Goal: Use online tool/utility: Utilize a website feature to perform a specific function

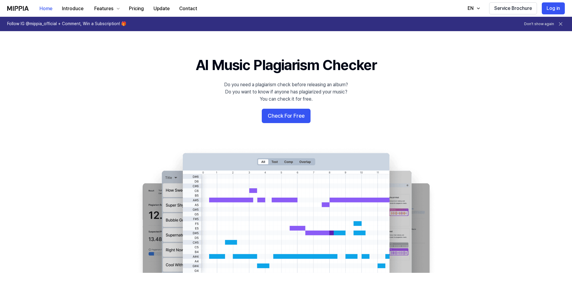
scroll to position [50, 0]
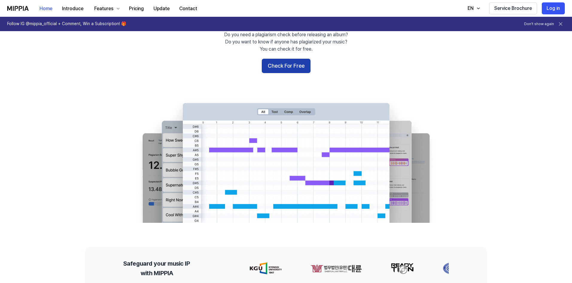
click at [287, 67] on button "Check For Free" at bounding box center [286, 66] width 49 height 14
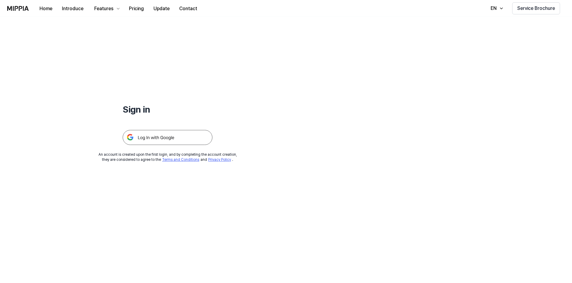
click at [160, 138] on img at bounding box center [168, 137] width 90 height 15
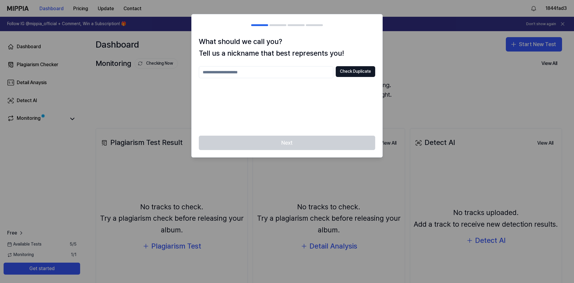
click at [266, 72] on input "text" at bounding box center [266, 72] width 135 height 12
type input "*******"
click at [350, 75] on button "Check Duplicate" at bounding box center [355, 71] width 39 height 11
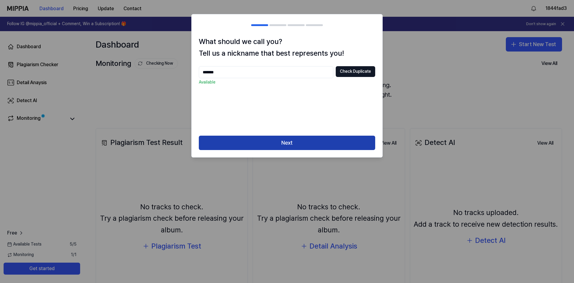
click at [293, 142] on button "Next" at bounding box center [287, 142] width 176 height 14
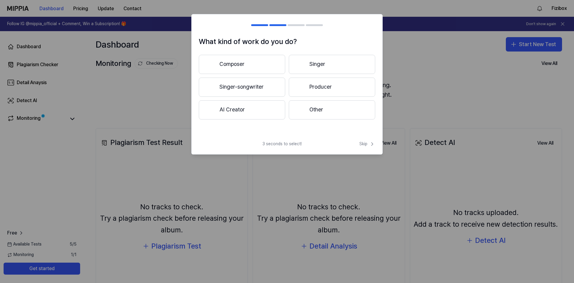
click at [246, 63] on button "Composer" at bounding box center [242, 64] width 86 height 19
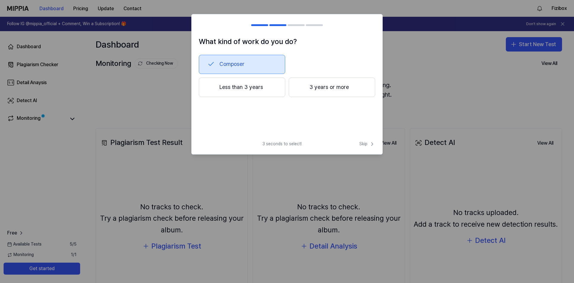
click at [245, 89] on button "Less than 3 years" at bounding box center [242, 87] width 86 height 20
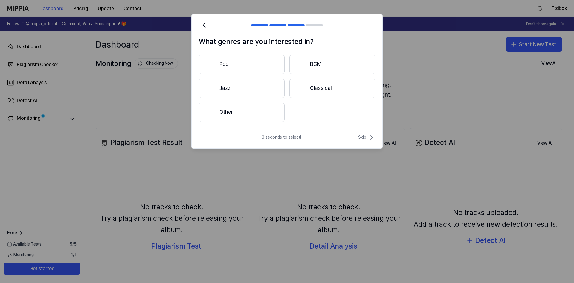
click at [227, 65] on button "Pop" at bounding box center [242, 64] width 86 height 19
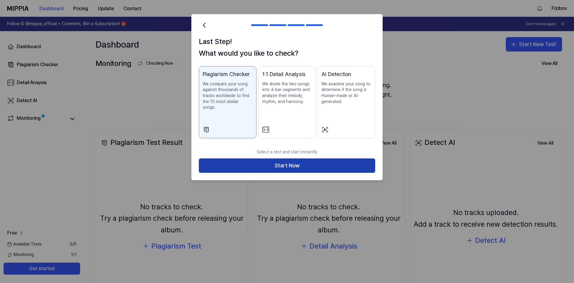
click at [283, 159] on button "Start Now" at bounding box center [287, 165] width 176 height 14
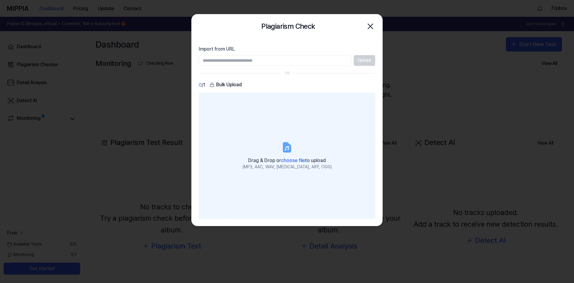
click at [290, 160] on span "choose file" at bounding box center [293, 160] width 24 height 6
click at [0, 0] on input "Drag & Drop or choose file to upload (MP3, AAC, WAV, [MEDICAL_DATA], AIFF, OGG)" at bounding box center [0, 0] width 0 height 0
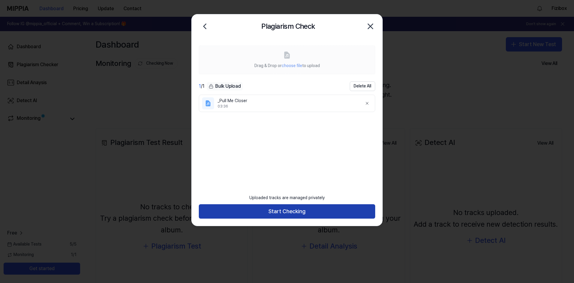
click at [290, 212] on button "Start Checking" at bounding box center [287, 211] width 176 height 14
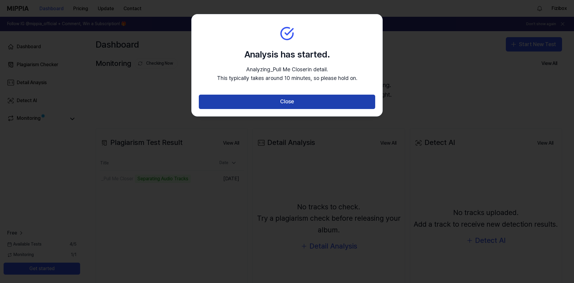
click at [283, 102] on button "Close" at bounding box center [287, 102] width 176 height 14
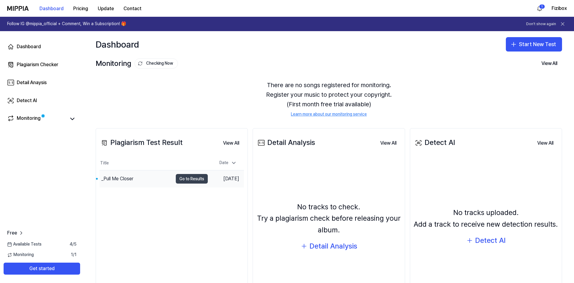
click at [184, 180] on button "Go to Results" at bounding box center [192, 179] width 32 height 10
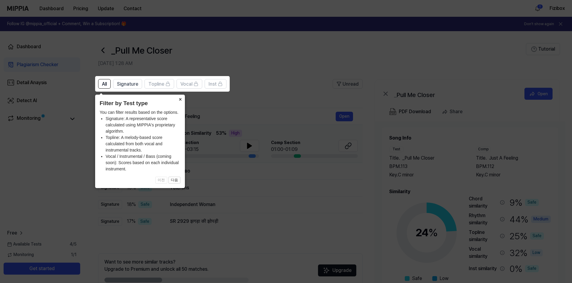
click at [180, 99] on button "×" at bounding box center [180, 99] width 10 height 8
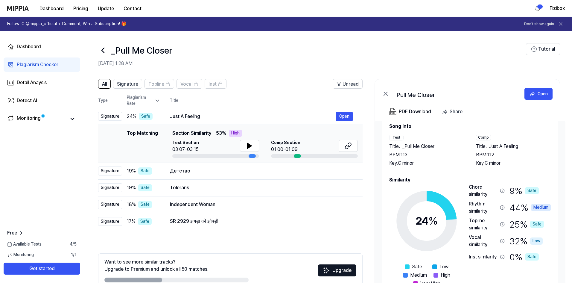
scroll to position [18, 0]
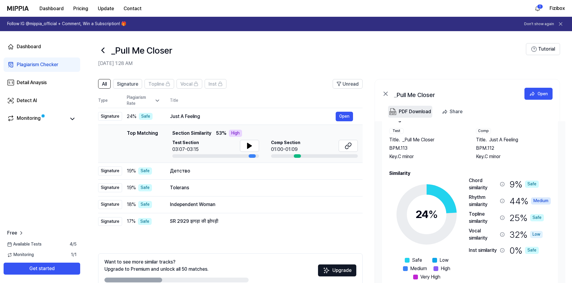
click at [412, 111] on div "PDF Download" at bounding box center [415, 112] width 32 height 8
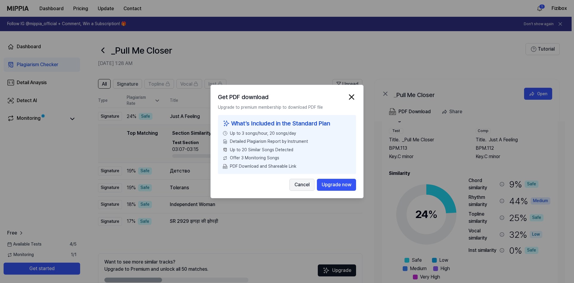
click at [305, 186] on button "Cancel" at bounding box center [302, 185] width 25 height 12
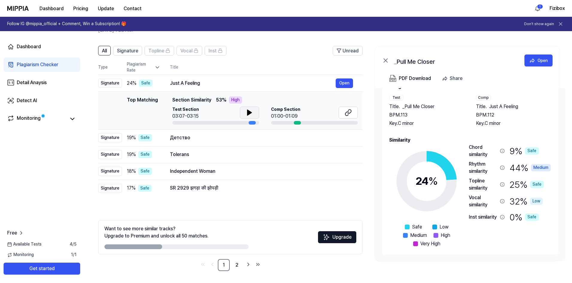
click at [251, 112] on icon at bounding box center [249, 112] width 4 height 5
click at [310, 121] on div at bounding box center [314, 123] width 87 height 4
click at [286, 121] on div at bounding box center [314, 123] width 87 height 4
click at [296, 121] on div at bounding box center [297, 123] width 7 height 4
click at [346, 82] on button "Open" at bounding box center [344, 83] width 17 height 10
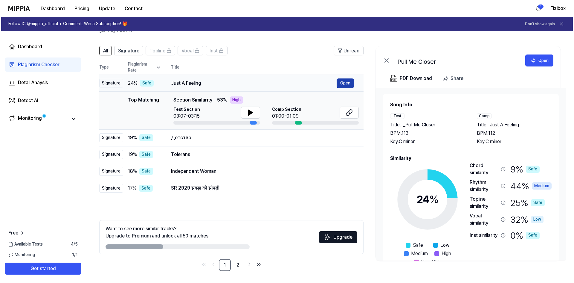
scroll to position [0, 0]
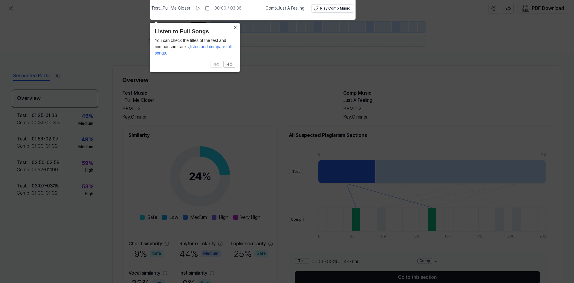
click at [234, 28] on button "×" at bounding box center [235, 27] width 10 height 8
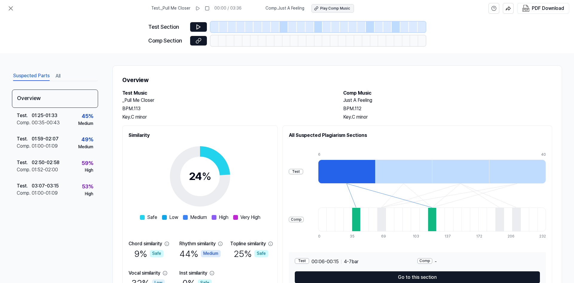
click at [336, 8] on div "Play Comp Music" at bounding box center [335, 8] width 30 height 5
click at [65, 166] on div "Test . 02:50 - 02:58 Comp . 01:52 - 02:00 59 % High" at bounding box center [55, 166] width 86 height 23
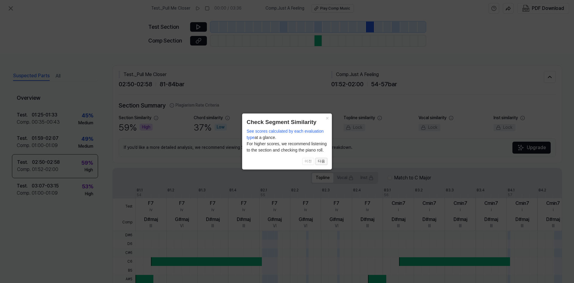
click at [323, 162] on button "다음" at bounding box center [322, 161] width 12 height 7
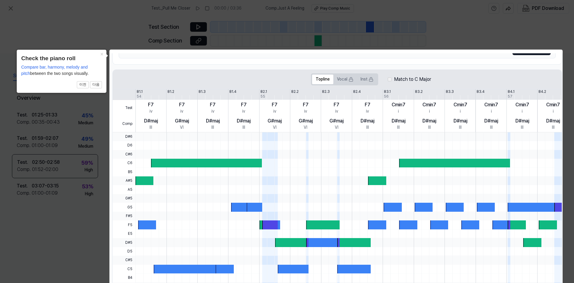
scroll to position [128, 0]
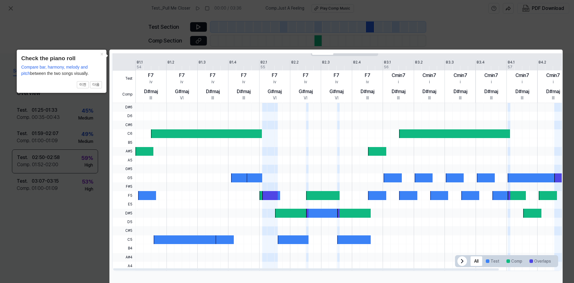
click at [453, 33] on icon at bounding box center [287, 143] width 574 height 286
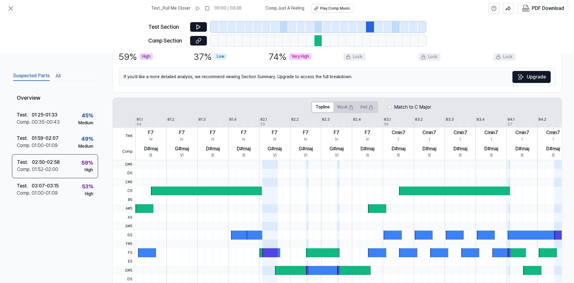
scroll to position [0, 0]
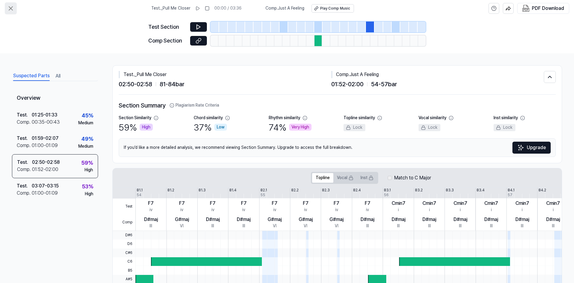
click at [8, 7] on icon at bounding box center [10, 8] width 7 height 7
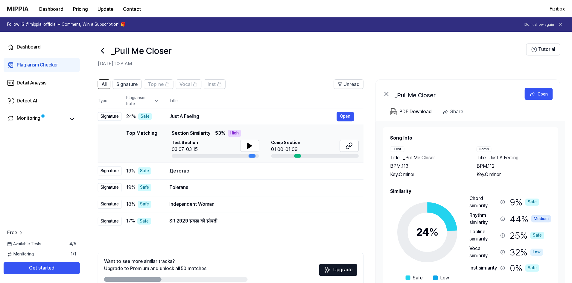
scroll to position [33, 0]
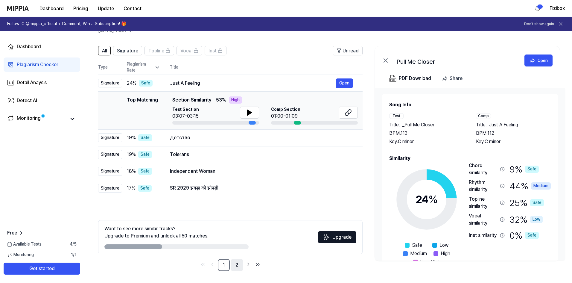
click at [235, 265] on link "2" at bounding box center [237, 265] width 12 height 12
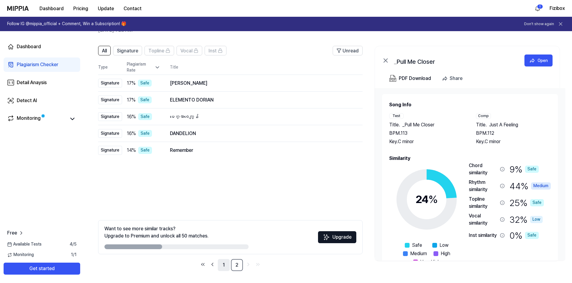
click at [225, 264] on link "1" at bounding box center [224, 265] width 12 height 12
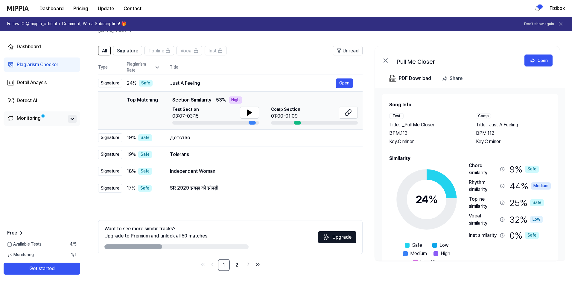
click at [70, 121] on icon at bounding box center [72, 118] width 7 height 7
click at [72, 120] on icon at bounding box center [72, 118] width 7 height 7
click at [30, 81] on div "Detail Anaysis" at bounding box center [32, 82] width 30 height 7
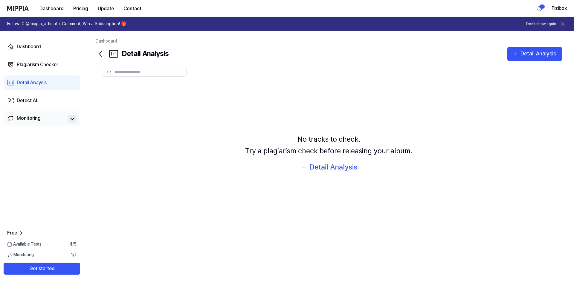
click at [327, 169] on div "Detail Analysis" at bounding box center [334, 166] width 48 height 11
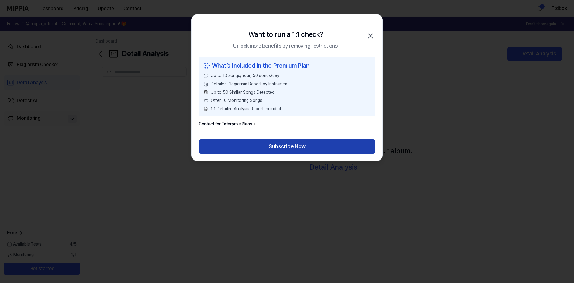
click at [287, 146] on button "Subscribe Now" at bounding box center [287, 146] width 176 height 14
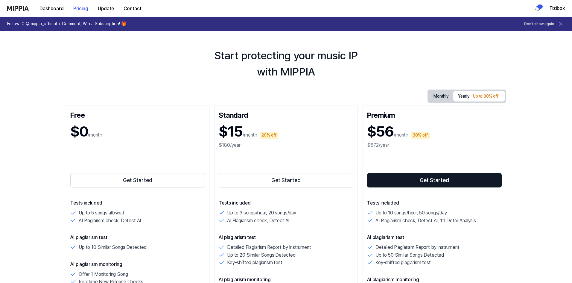
scroll to position [50, 0]
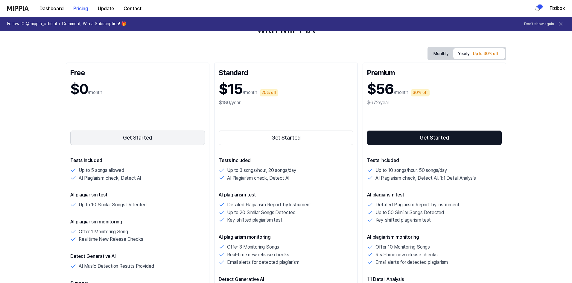
click at [138, 139] on button "Get Started" at bounding box center [137, 137] width 135 height 14
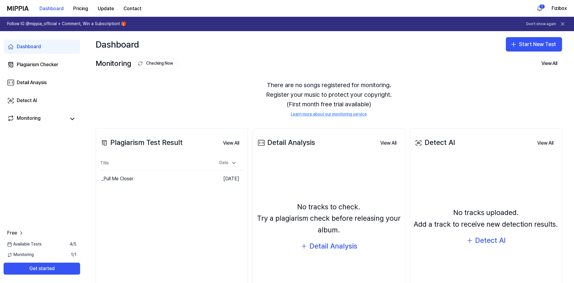
scroll to position [46, 0]
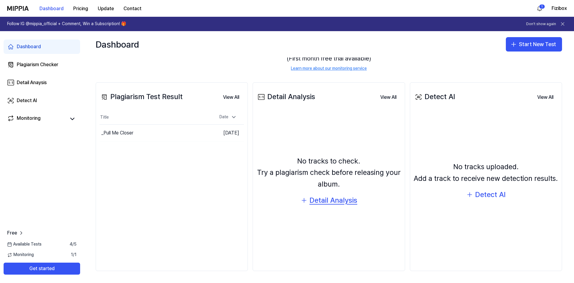
click at [340, 201] on div "Detail Analysis" at bounding box center [334, 199] width 48 height 11
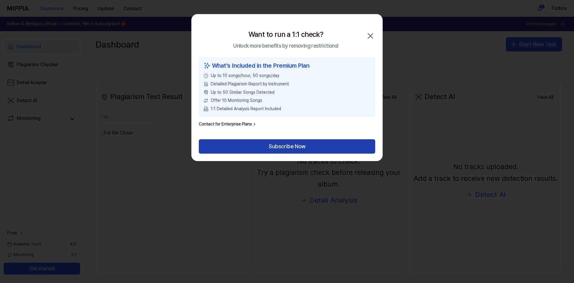
click at [266, 145] on button "Subscribe Now" at bounding box center [287, 146] width 176 height 14
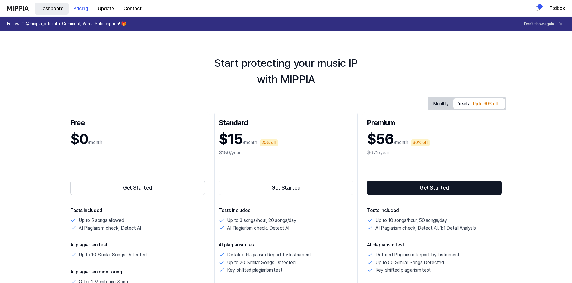
click at [55, 8] on button "Dashboard" at bounding box center [52, 9] width 34 height 12
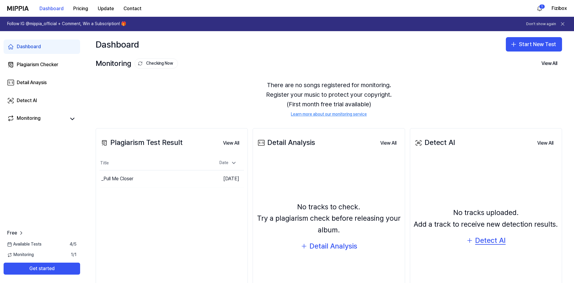
click at [485, 239] on div "Detect AI" at bounding box center [490, 239] width 31 height 11
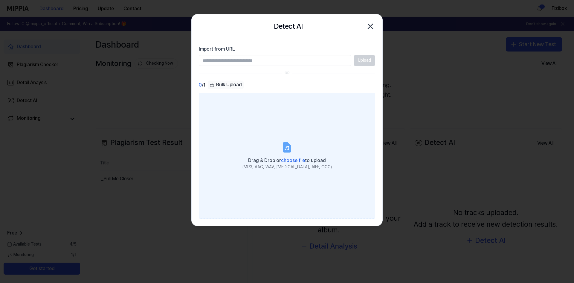
click at [290, 150] on icon at bounding box center [287, 147] width 7 height 9
click at [0, 0] on input "Drag & Drop or choose file to upload (MP3, AAC, WAV, [MEDICAL_DATA], AIFF, OGG)" at bounding box center [0, 0] width 0 height 0
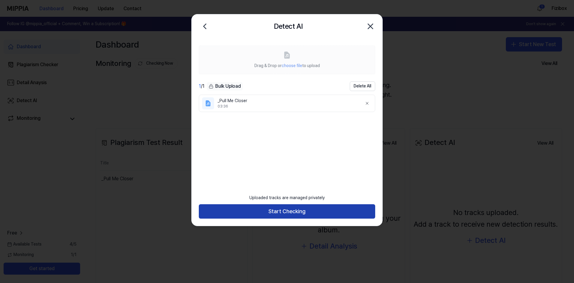
click at [287, 209] on button "Start Checking" at bounding box center [287, 211] width 176 height 14
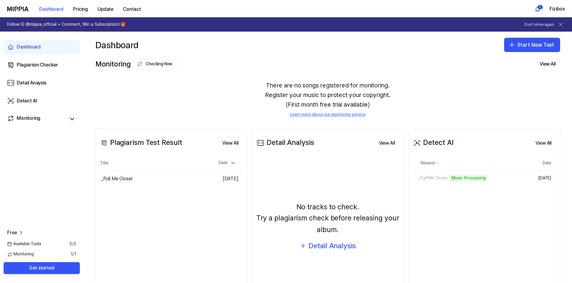
scroll to position [34, 0]
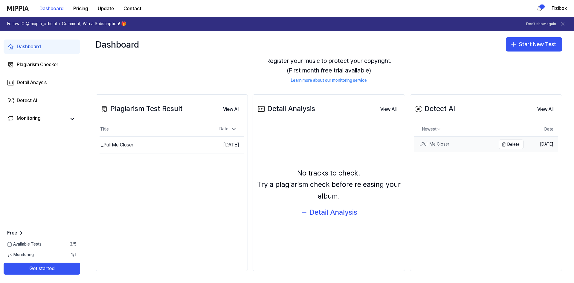
click at [441, 144] on div "_Pull Me Closer" at bounding box center [432, 144] width 36 height 6
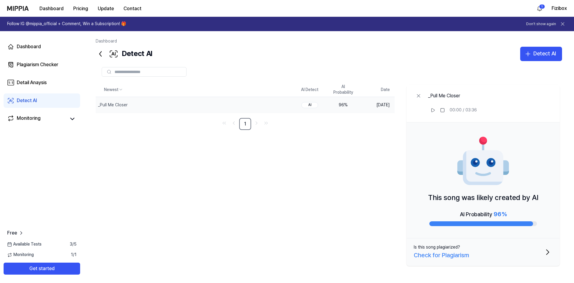
click at [450, 246] on div "Is this song plagiarized?" at bounding box center [437, 247] width 46 height 6
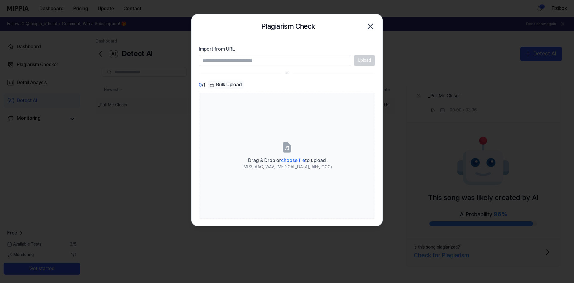
click at [374, 24] on icon "button" at bounding box center [371, 27] width 10 height 10
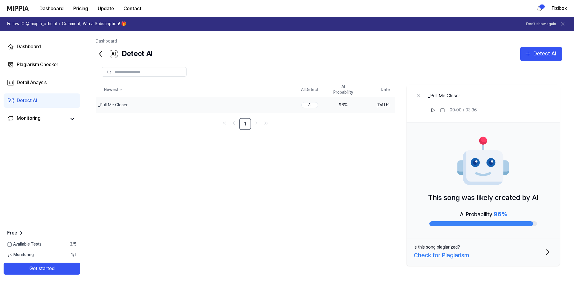
click at [447, 256] on div "Check for Plagiarism" at bounding box center [441, 255] width 55 height 10
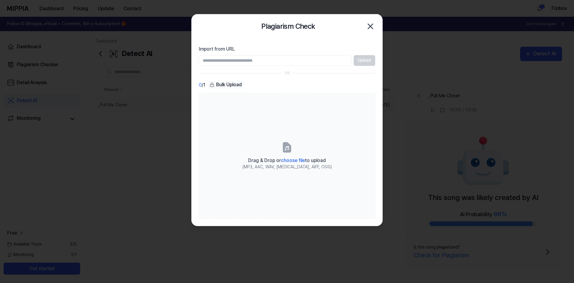
click at [370, 25] on icon "button" at bounding box center [371, 27] width 10 height 10
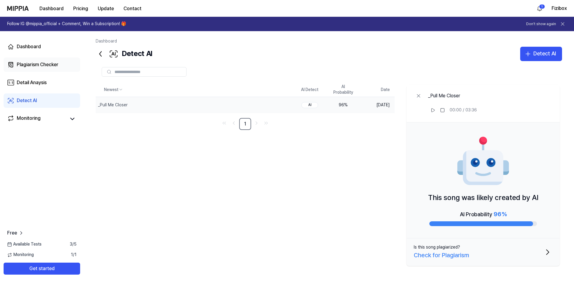
click at [36, 65] on div "Plagiarism Checker" at bounding box center [38, 64] width 42 height 7
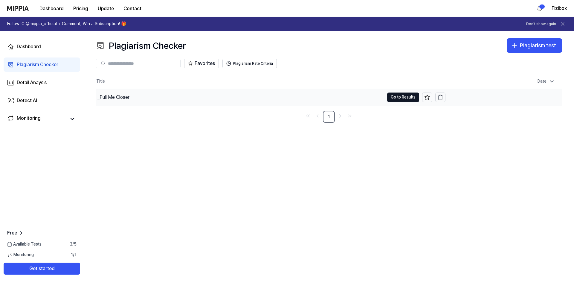
click at [122, 97] on div "_Pull Me Closer" at bounding box center [114, 97] width 32 height 7
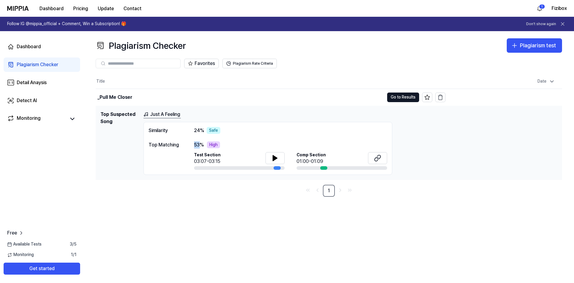
drag, startPoint x: 194, startPoint y: 144, endPoint x: 200, endPoint y: 144, distance: 5.7
click at [200, 144] on div "Top Matching 53 % High Test Section 03:07-03:15 Comp Section 01:00-01:09" at bounding box center [268, 155] width 239 height 29
click at [236, 144] on div "53 % High" at bounding box center [290, 144] width 193 height 7
click at [278, 159] on icon at bounding box center [275, 157] width 7 height 7
click at [253, 144] on div "53 % High" at bounding box center [290, 144] width 193 height 7
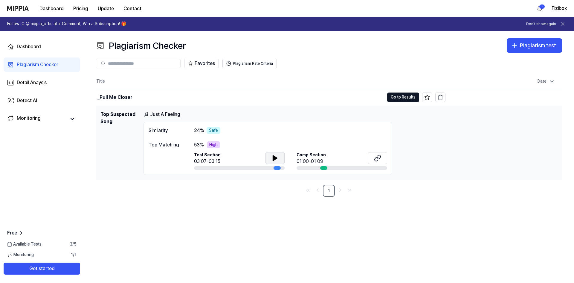
click at [177, 144] on div "Top Matching" at bounding box center [165, 144] width 33 height 7
drag, startPoint x: 157, startPoint y: 145, endPoint x: 177, endPoint y: 145, distance: 19.7
click at [177, 145] on div "Top Matching" at bounding box center [165, 144] width 33 height 7
click at [182, 146] on div "Top Matching 53 % High Test Section 03:07-03:15 Comp Section 01:00-01:09" at bounding box center [268, 155] width 239 height 29
click at [226, 131] on div "Similarity 24 % Safe" at bounding box center [268, 130] width 239 height 7
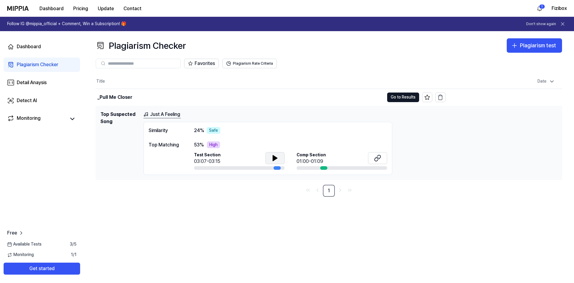
click at [197, 146] on span "53 %" at bounding box center [199, 144] width 10 height 7
click at [250, 147] on div "53 % High" at bounding box center [290, 144] width 193 height 7
click at [381, 157] on icon at bounding box center [379, 157] width 4 height 4
click at [405, 98] on button "Go to Results" at bounding box center [403, 97] width 32 height 10
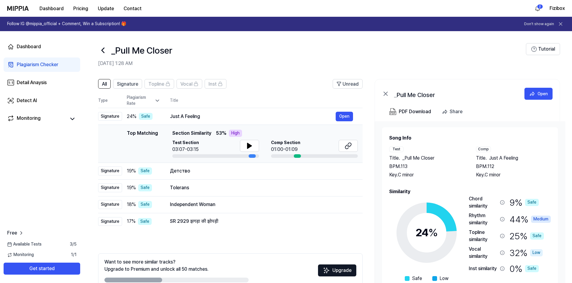
click at [298, 156] on div at bounding box center [297, 156] width 7 height 4
click at [348, 145] on icon at bounding box center [347, 147] width 4 height 4
click at [248, 147] on icon at bounding box center [249, 145] width 4 height 5
click at [126, 86] on span "Signature" at bounding box center [127, 83] width 21 height 7
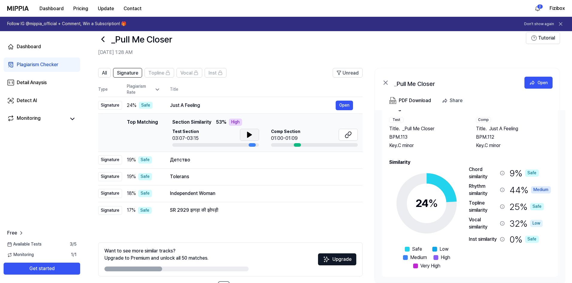
scroll to position [0, 0]
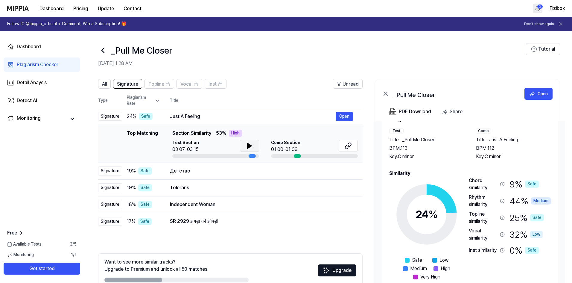
click at [541, 7] on html "Dashboard Pricing Update Contact 2 Fizibox Follow IG @mippia_official + Comment…" at bounding box center [286, 141] width 572 height 283
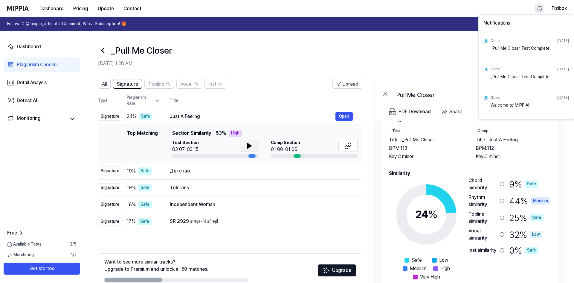
click at [418, 54] on html "Dashboard Pricing Update Contact Fizibox Follow IG @mippia_official + Comment, …" at bounding box center [287, 141] width 574 height 283
